Goal: Use online tool/utility: Utilize a website feature to perform a specific function

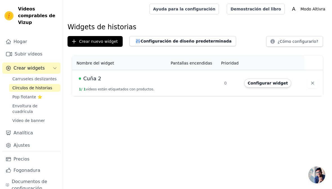
click at [36, 107] on font "Envoltura de cuadrícula" at bounding box center [24, 108] width 25 height 10
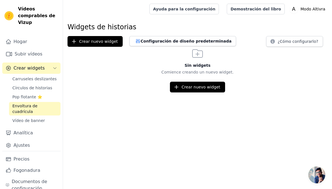
click at [211, 88] on font "Crear nuevo widget" at bounding box center [200, 87] width 39 height 4
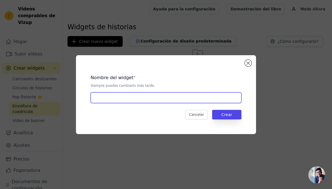
click at [187, 97] on input "text" at bounding box center [166, 97] width 151 height 11
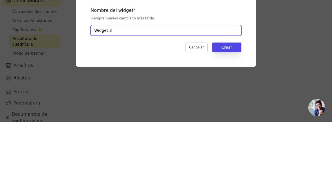
type input "Widget 3"
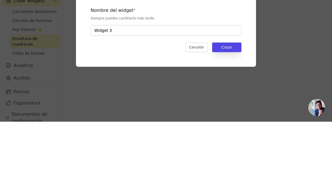
click at [229, 112] on font "Crear" at bounding box center [226, 114] width 11 height 4
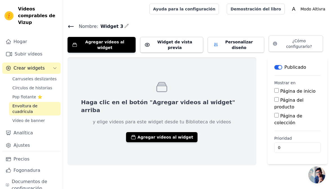
click at [162, 135] on font "Agregar vídeos al widget" at bounding box center [165, 137] width 56 height 4
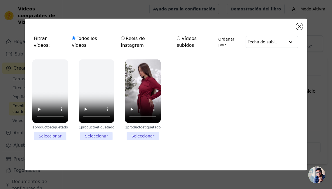
click at [145, 132] on li "1 producto etiquetado Seleccionar" at bounding box center [143, 99] width 36 height 81
click at [0, 0] on input "1 producto etiquetado Seleccionar" at bounding box center [0, 0] width 0 height 0
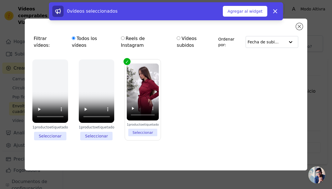
click at [145, 130] on li "1 producto etiquetado Seleccionar" at bounding box center [143, 99] width 32 height 73
click at [0, 0] on input "1 producto etiquetado Seleccionar" at bounding box center [0, 0] width 0 height 0
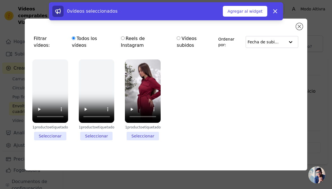
click at [146, 131] on li "1 producto etiquetado Seleccionar" at bounding box center [143, 99] width 36 height 81
click at [0, 0] on input "1 producto etiquetado Seleccionar" at bounding box center [0, 0] width 0 height 0
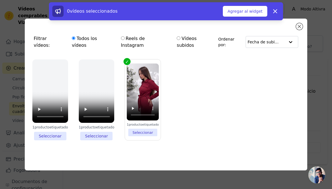
click at [247, 13] on font "Agregar al widget" at bounding box center [244, 11] width 35 height 4
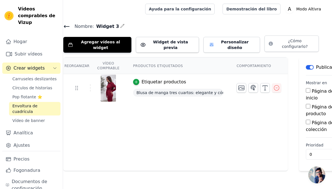
scroll to position [0, 15]
